Goal: Task Accomplishment & Management: Manage account settings

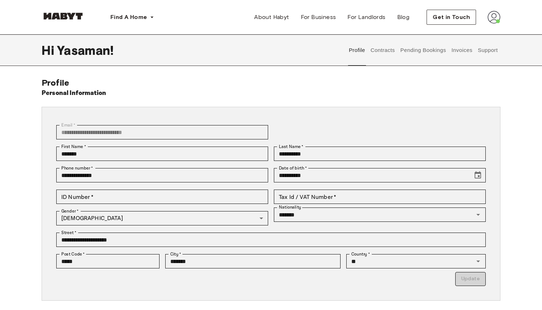
click at [460, 50] on button "Invoices" at bounding box center [462, 50] width 23 height 32
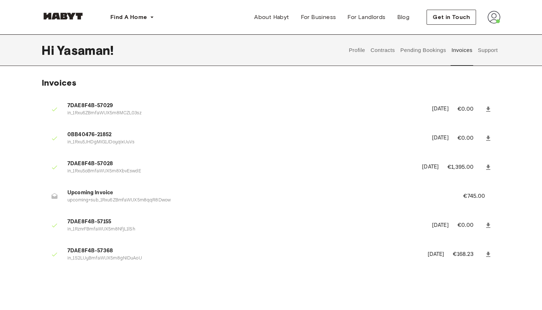
click at [484, 52] on button "Support" at bounding box center [488, 50] width 22 height 32
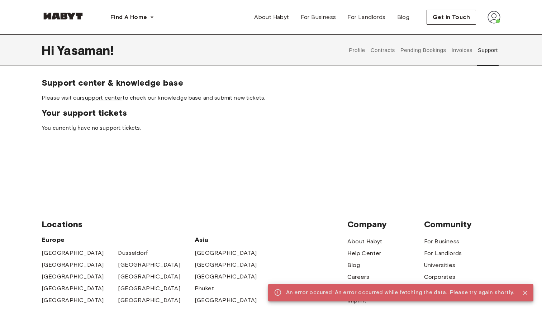
click at [380, 47] on button "Contracts" at bounding box center [383, 50] width 26 height 32
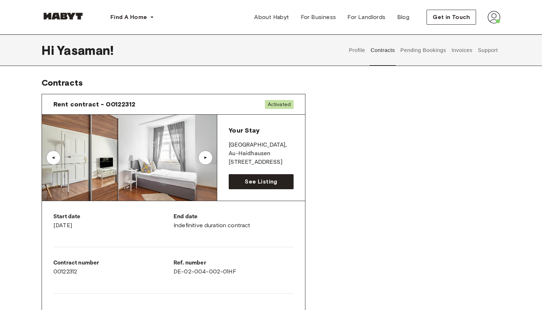
click at [203, 155] on div "▲" at bounding box center [205, 158] width 14 height 14
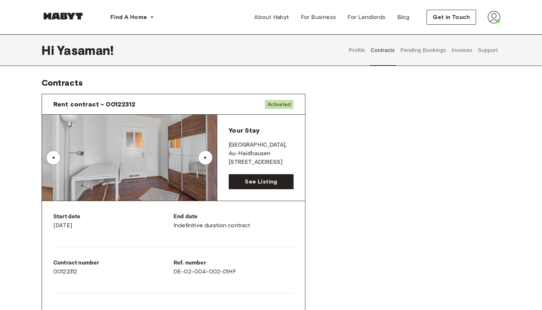
click at [203, 155] on div "▲" at bounding box center [205, 158] width 14 height 14
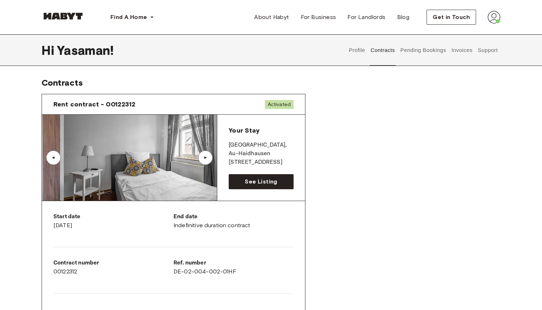
click at [203, 155] on div "▲" at bounding box center [205, 158] width 14 height 14
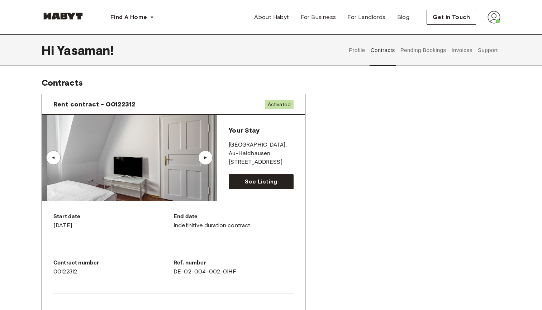
click at [203, 155] on div "▲" at bounding box center [205, 158] width 14 height 14
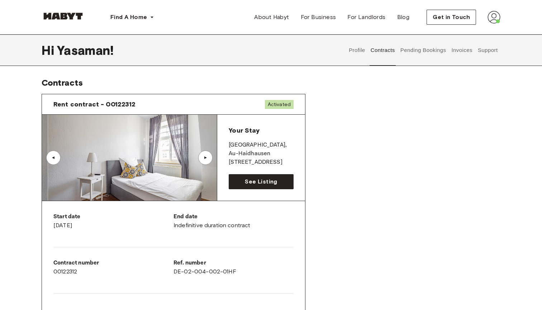
click at [203, 155] on div "▲" at bounding box center [205, 158] width 14 height 14
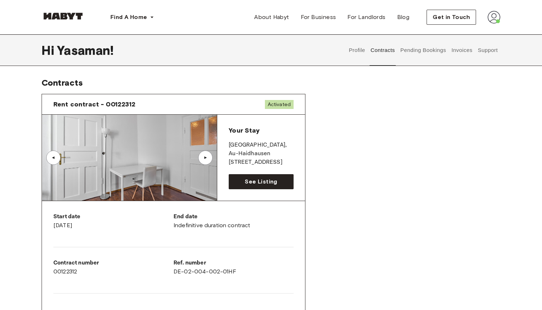
click at [53, 155] on div "▲" at bounding box center [53, 158] width 14 height 14
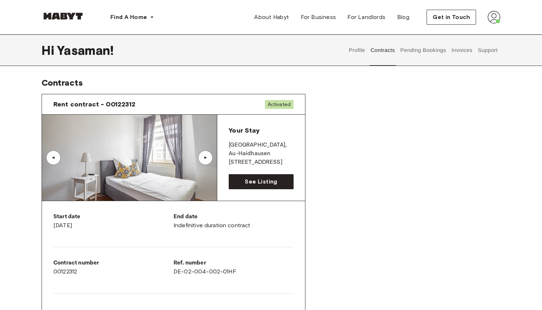
click at [465, 54] on button "Invoices" at bounding box center [462, 50] width 23 height 32
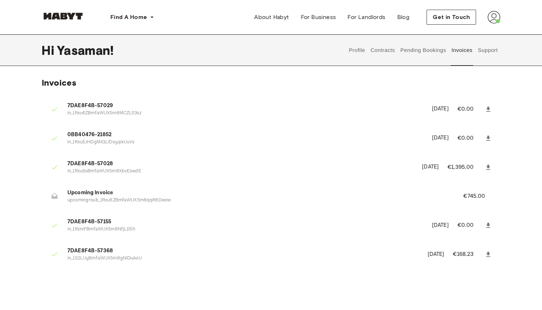
click at [381, 43] on button "Contracts" at bounding box center [383, 50] width 26 height 32
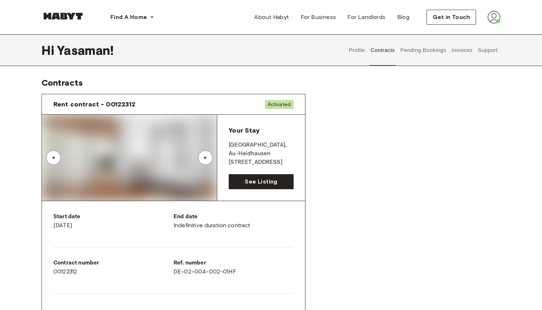
click at [382, 54] on button "Contracts" at bounding box center [383, 50] width 26 height 32
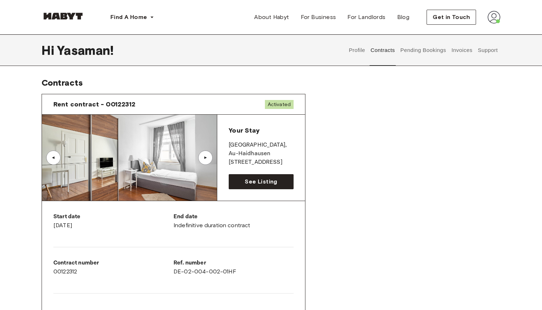
click at [409, 48] on button "Pending Bookings" at bounding box center [424, 50] width 48 height 32
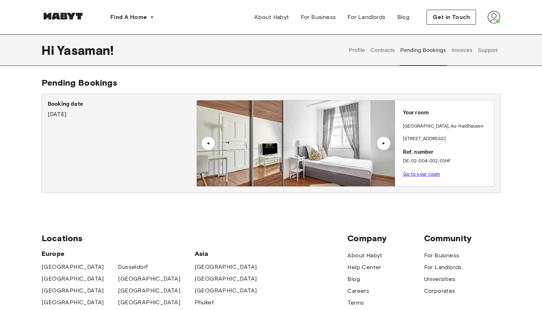
click at [462, 55] on button "Invoices" at bounding box center [462, 50] width 23 height 32
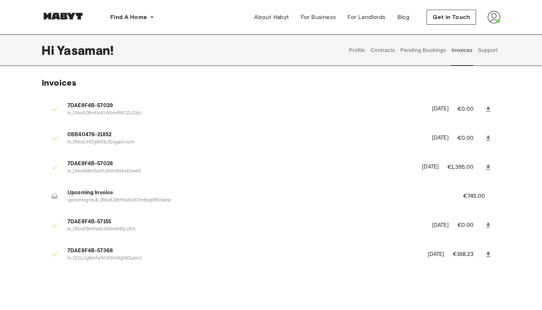
click at [414, 56] on button "Pending Bookings" at bounding box center [424, 50] width 48 height 32
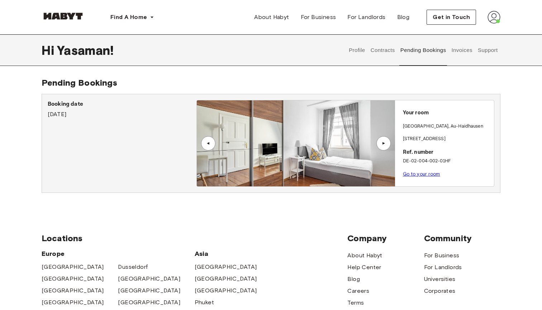
click at [375, 48] on button "Contracts" at bounding box center [383, 50] width 26 height 32
